Goal: Learn about a topic

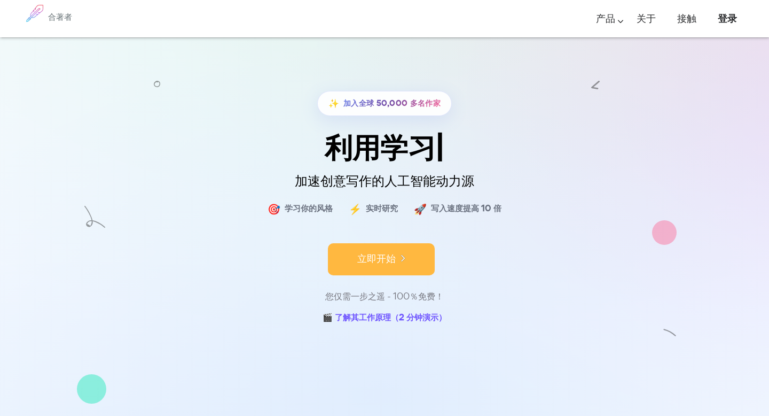
click at [386, 263] on font "立即开始" at bounding box center [376, 258] width 38 height 14
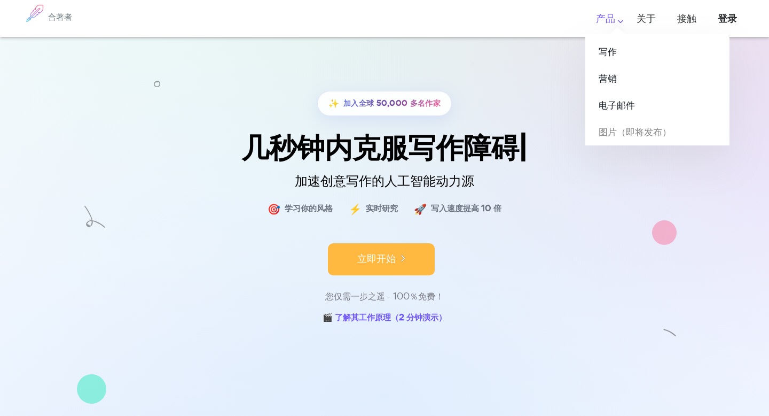
click at [613, 21] on font "产品" at bounding box center [605, 19] width 19 height 12
click at [620, 53] on link "写作" at bounding box center [658, 51] width 144 height 27
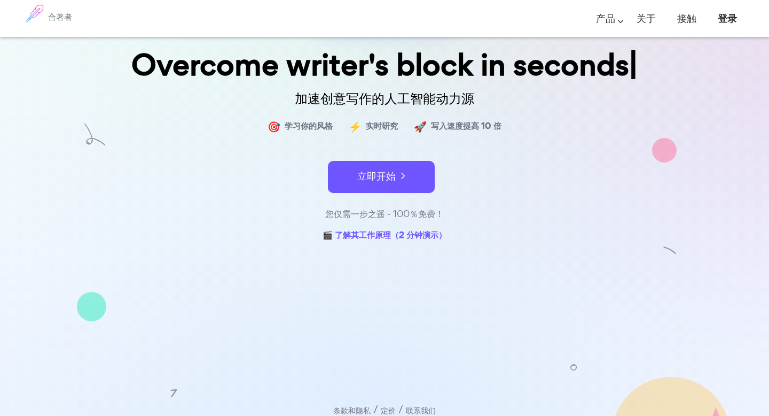
scroll to position [82, 0]
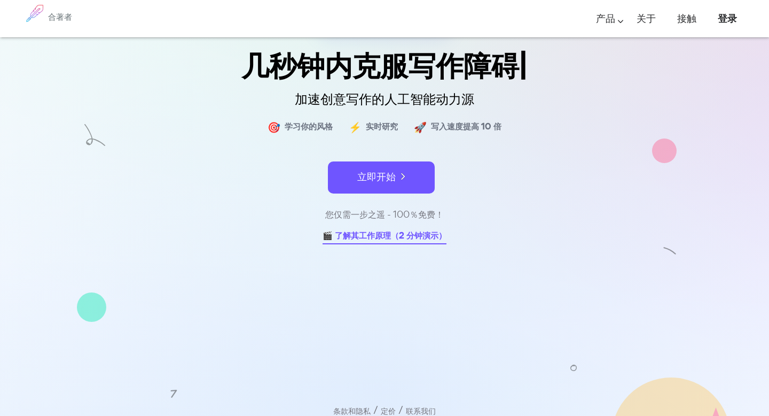
click at [412, 232] on font "🎬 了解其工作原理（2 分钟演示）" at bounding box center [385, 235] width 124 height 12
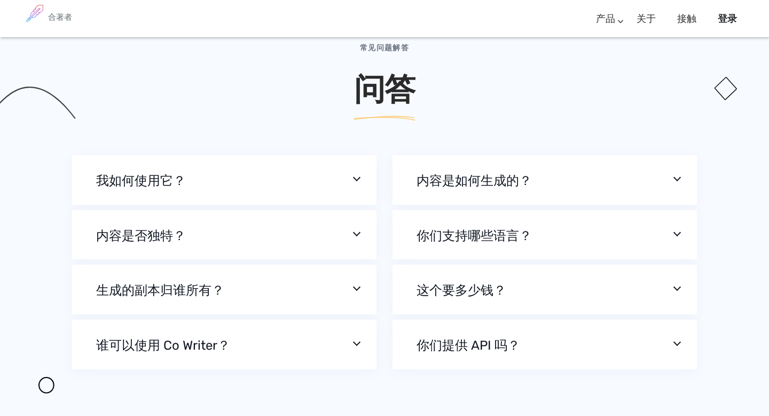
scroll to position [3511, 0]
